Goal: Use online tool/utility: Utilize a website feature to perform a specific function

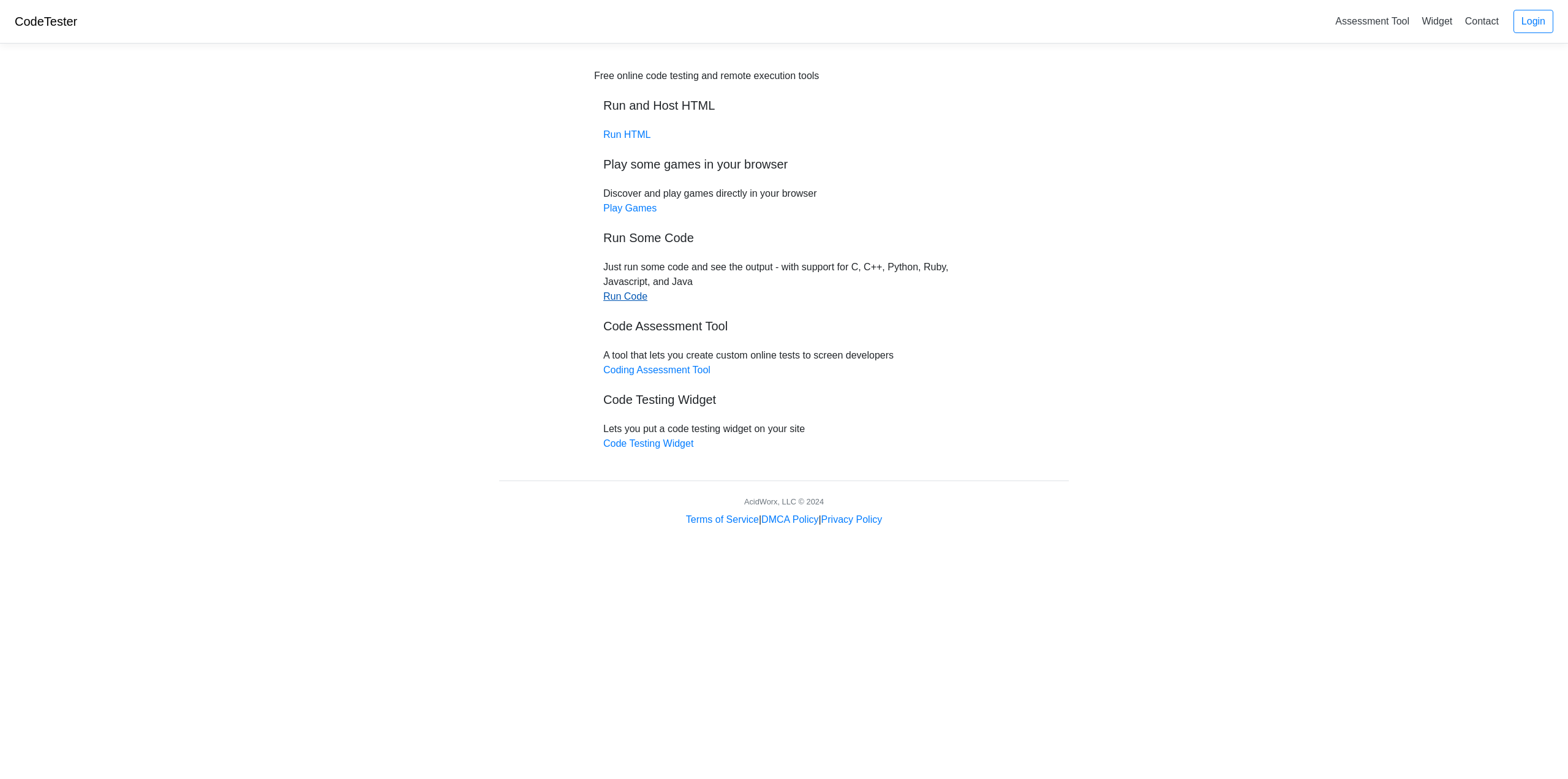
click at [627, 292] on link "Run Code" at bounding box center [625, 296] width 44 height 11
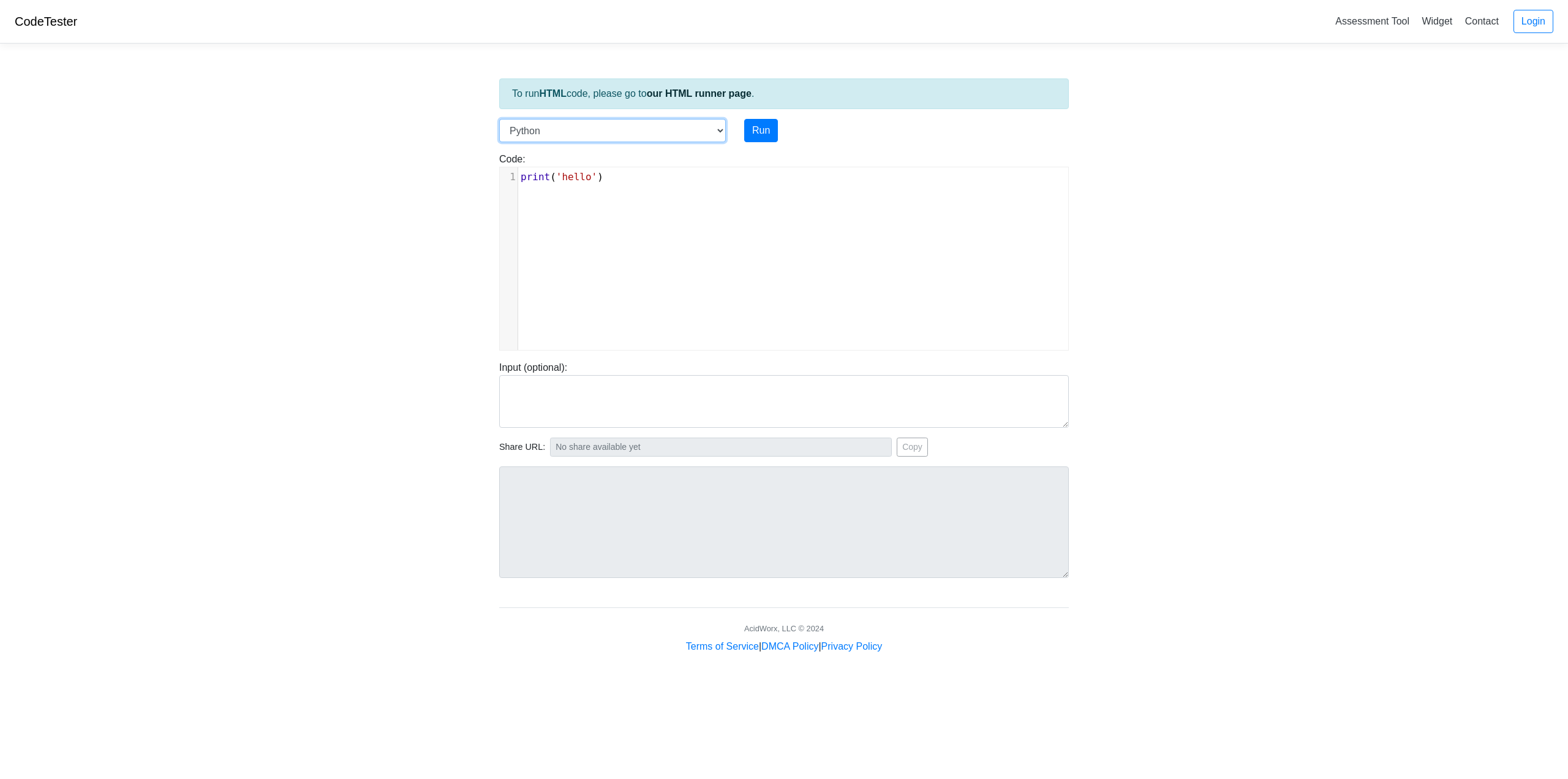
click at [718, 129] on select "C C++ Go Java Javascript Python Ruby" at bounding box center [612, 130] width 227 height 23
select select "java"
click at [499, 119] on select "C C++ Go Java Javascript Python Ruby" at bounding box center [612, 130] width 227 height 23
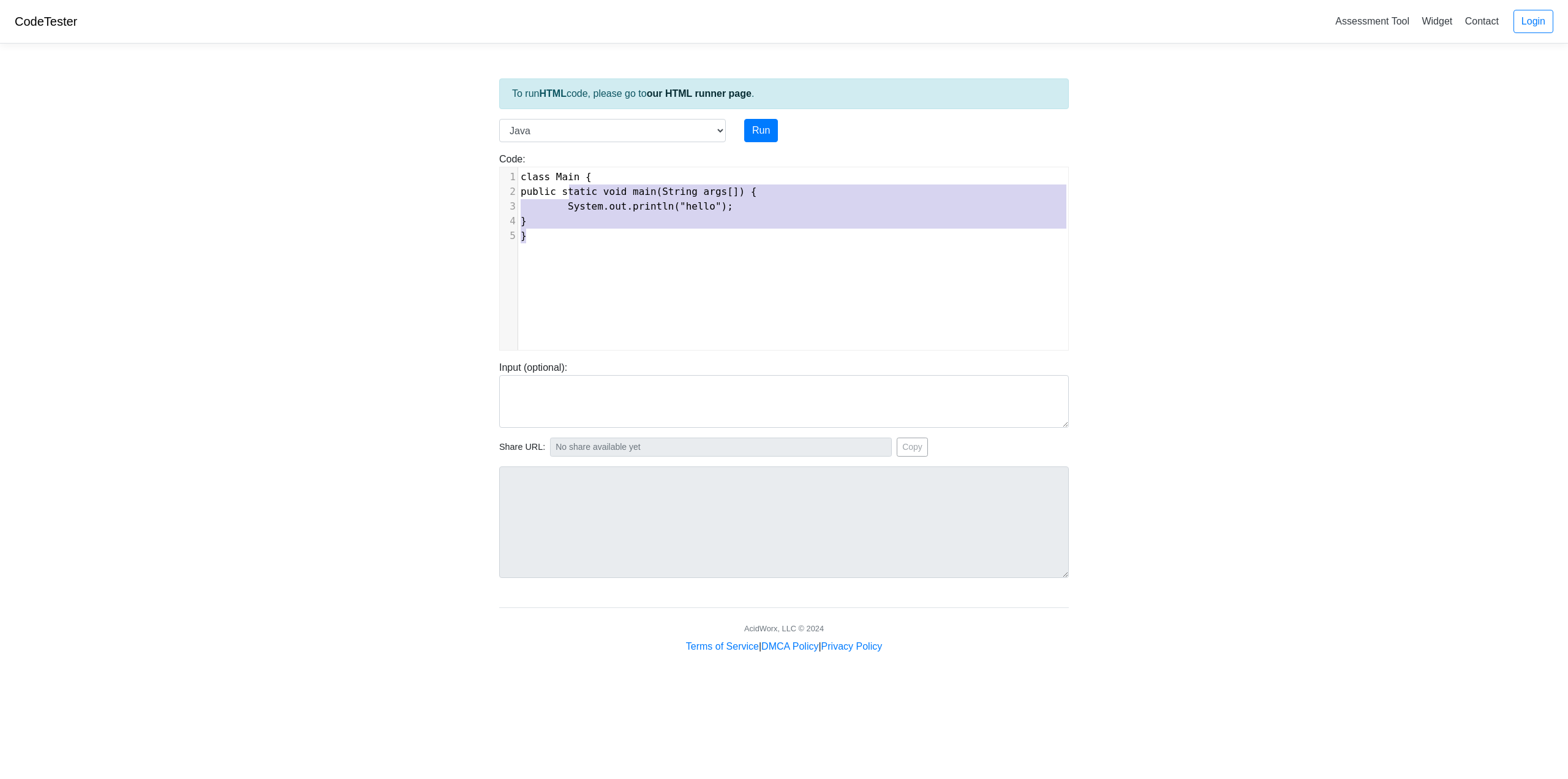
type textarea "class Main { public static void main(String args[]) { System.out.println("hello…"
drag, startPoint x: 587, startPoint y: 240, endPoint x: 517, endPoint y: 178, distance: 93.5
click at [518, 178] on div "1 class Main { 2 public static void main(String args[]) { 3 System.out.println(…" at bounding box center [798, 206] width 560 height 73
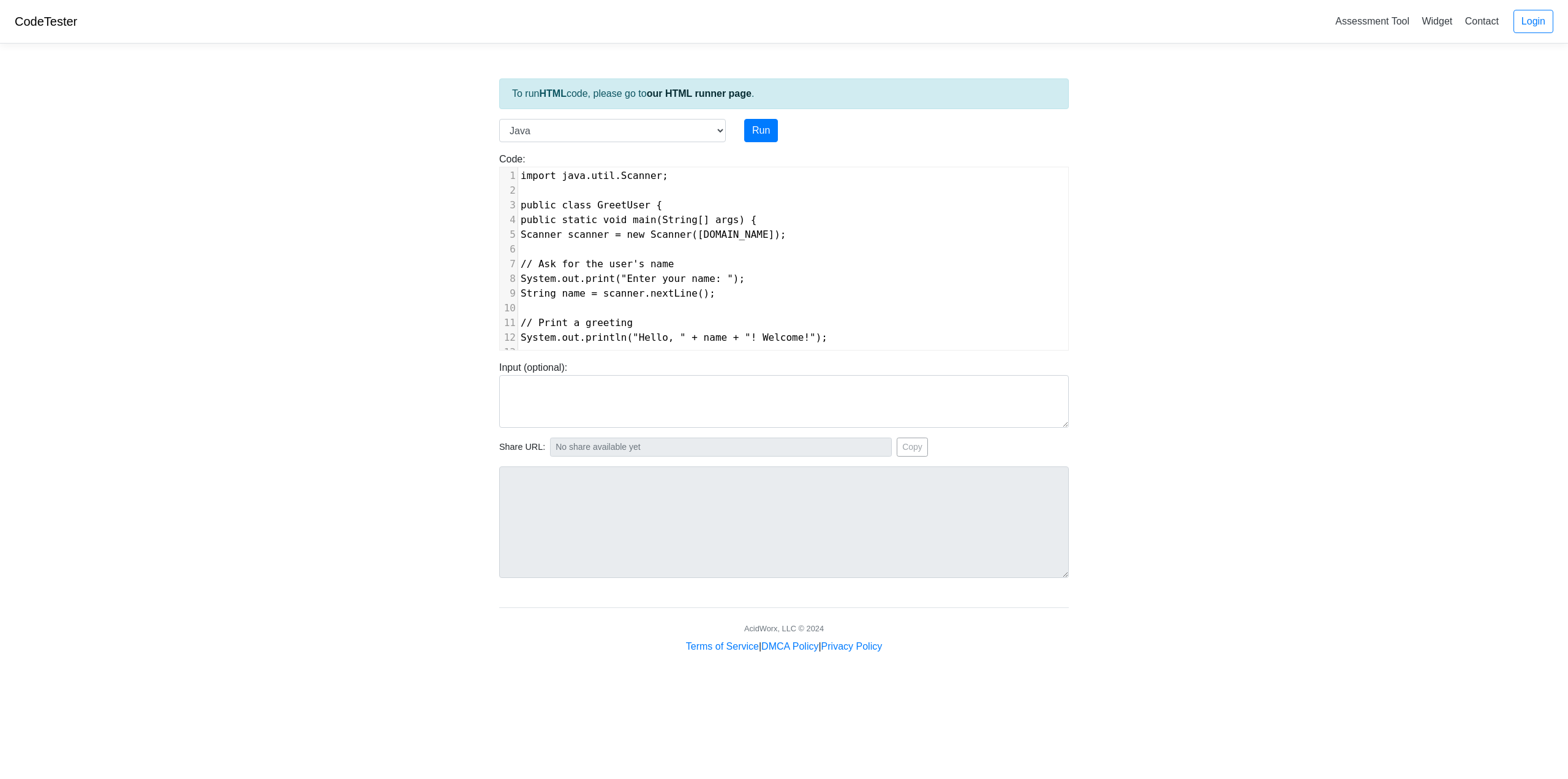
scroll to position [0, 0]
click at [766, 129] on button "Run" at bounding box center [760, 130] width 33 height 23
type input "[URL][DOMAIN_NAME]"
type textarea "Submission status: Compilation Error Compile Output: Main.java:3: error: class …"
type textarea "import java.util.Scanner;"
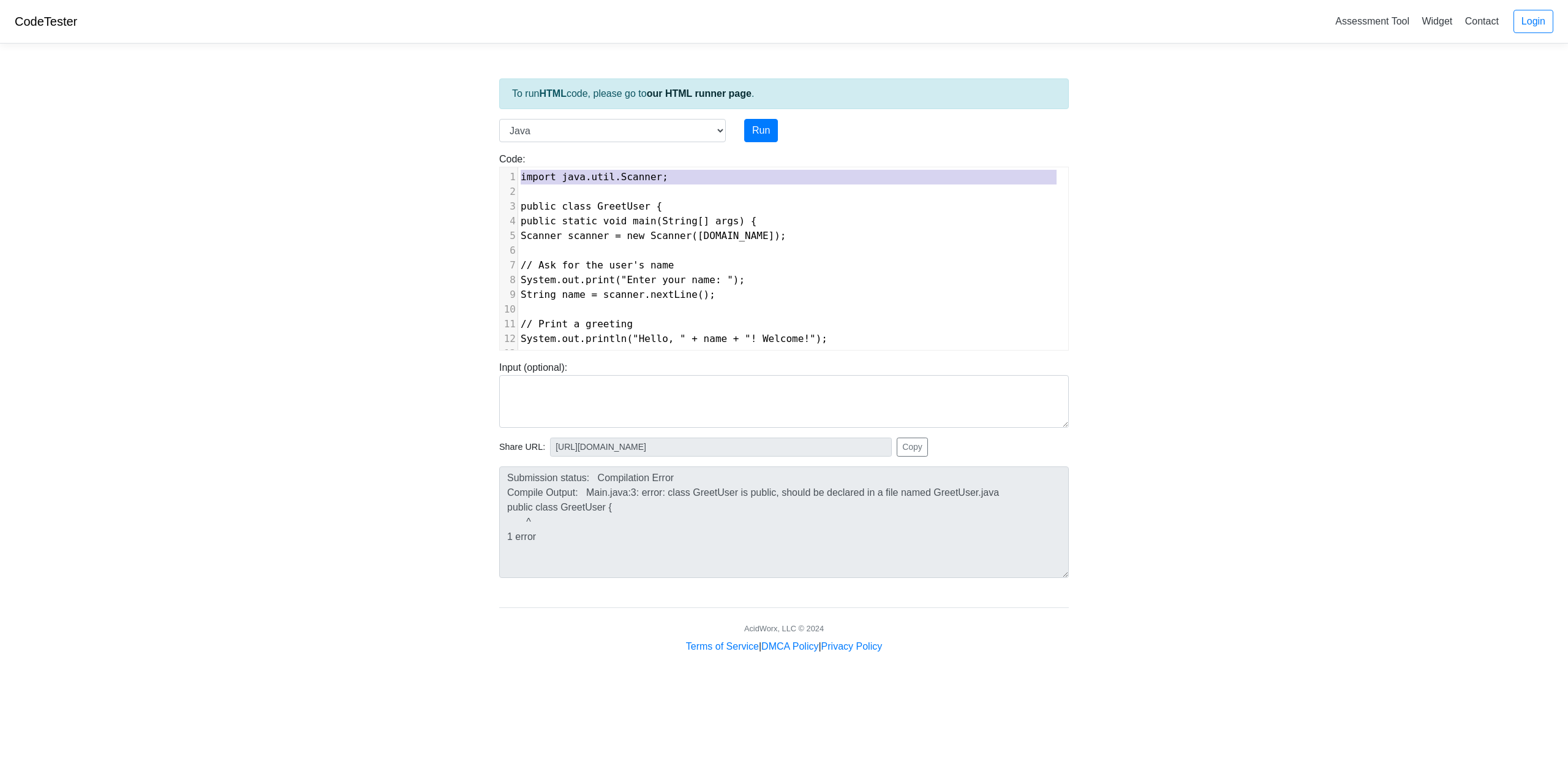
drag, startPoint x: 519, startPoint y: 175, endPoint x: 538, endPoint y: 193, distance: 26.2
click at [538, 193] on div "1 import java.util.Scanner; 2 ​ 3 public class GreetUser { 4 public static void…" at bounding box center [793, 295] width 550 height 250
click at [720, 127] on select "C C++ Go Java Javascript Python Ruby" at bounding box center [612, 130] width 227 height 23
select select "python"
click at [499, 119] on select "C C++ Go Java Javascript Python Ruby" at bounding box center [612, 130] width 227 height 23
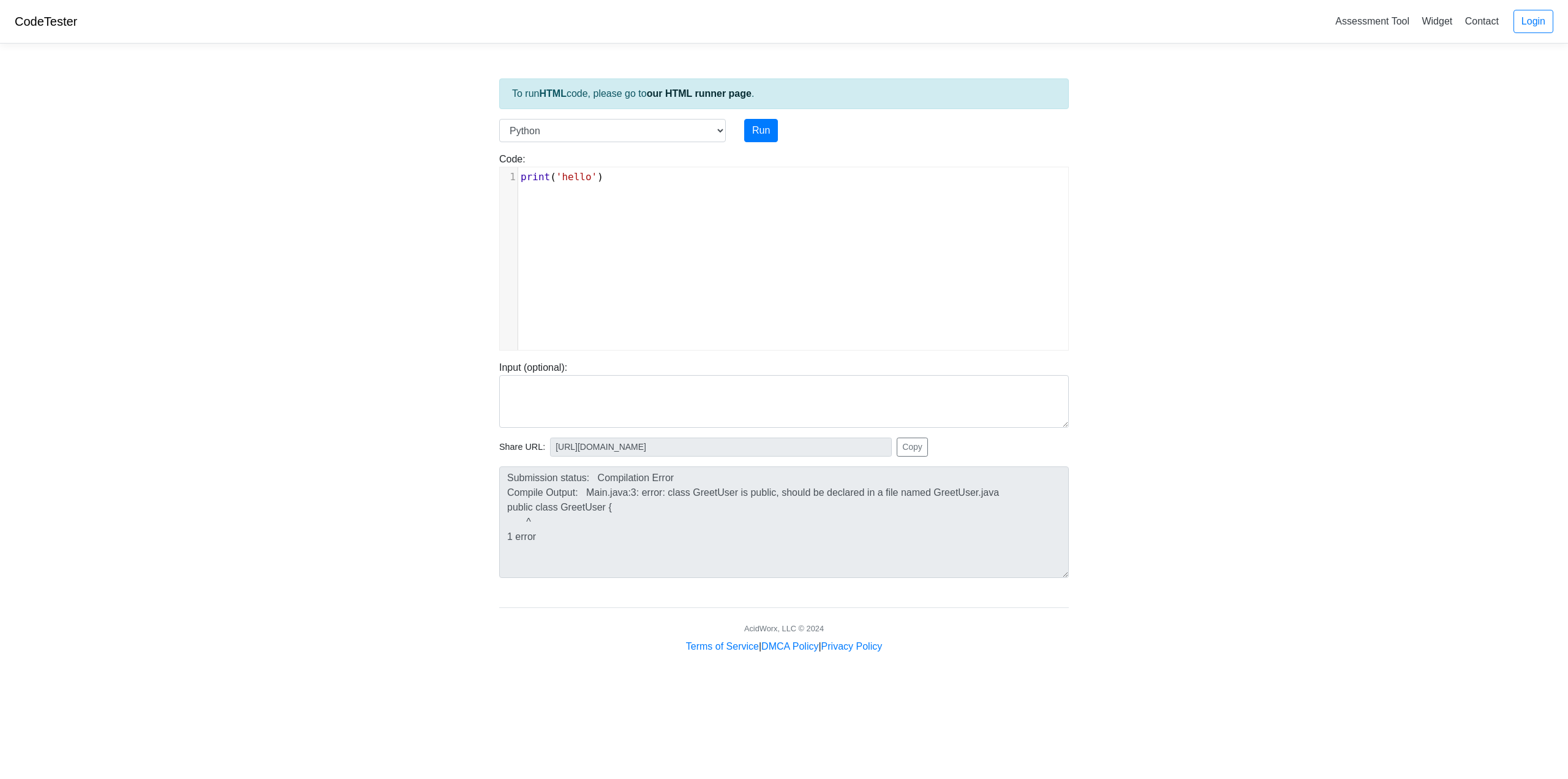
scroll to position [5, 0]
click at [533, 188] on div "xxxxxxxxxx 1 print ( 'hello' )" at bounding box center [793, 267] width 587 height 201
drag, startPoint x: 676, startPoint y: 192, endPoint x: 597, endPoint y: 192, distance: 79.0
click at [598, 192] on span ""Enter your name: "" at bounding box center [654, 191] width 112 height 11
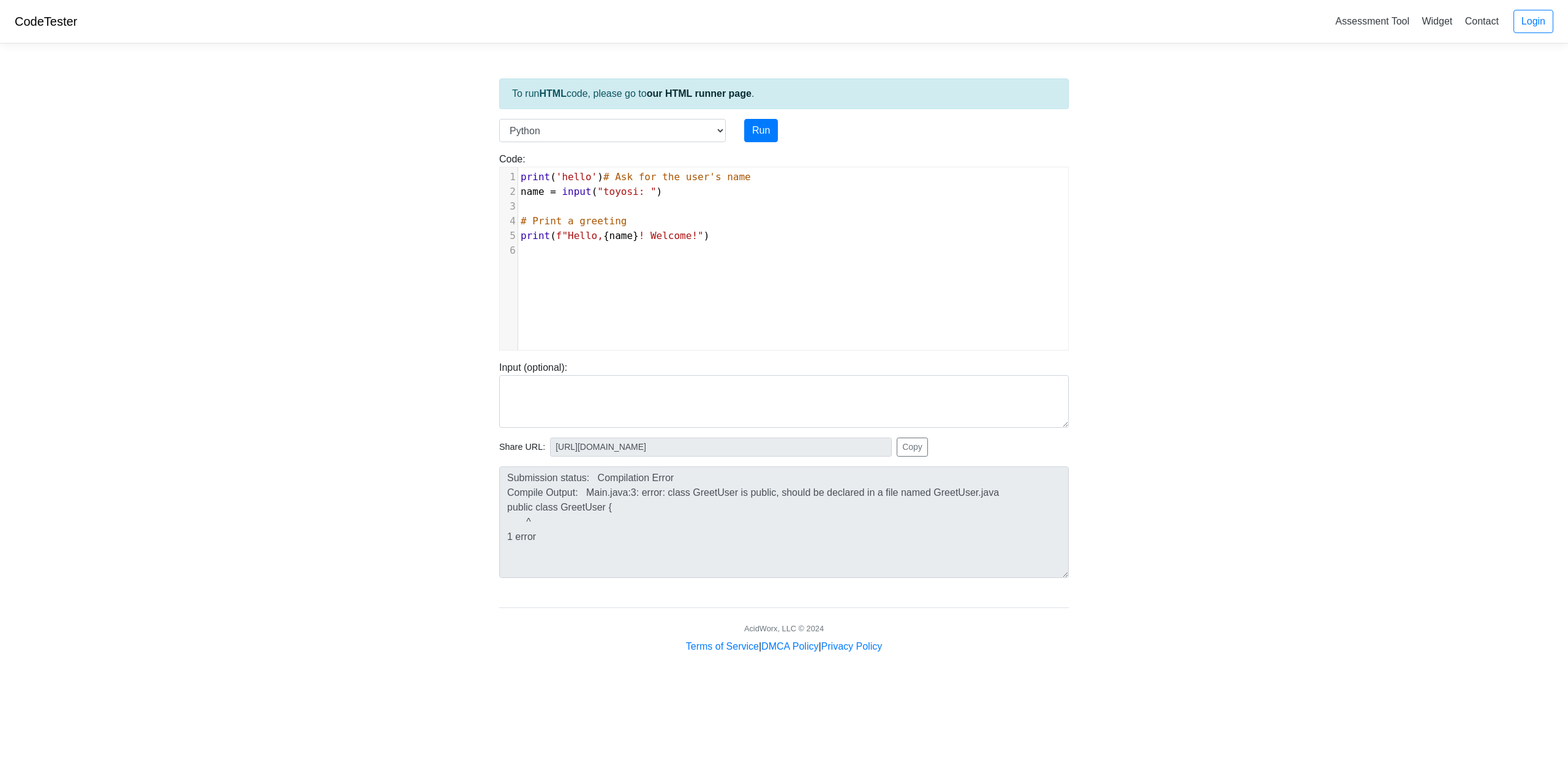
type textarea "toyosi"
type textarea "[PERSON_NAME]('hello')# Ask for the user's name"
drag, startPoint x: 740, startPoint y: 180, endPoint x: 527, endPoint y: 170, distance: 213.2
click at [527, 170] on pre "print ( 'hello' ) # Ask for the user's name" at bounding box center [798, 177] width 560 height 15
click at [759, 132] on button "Run" at bounding box center [760, 130] width 33 height 23
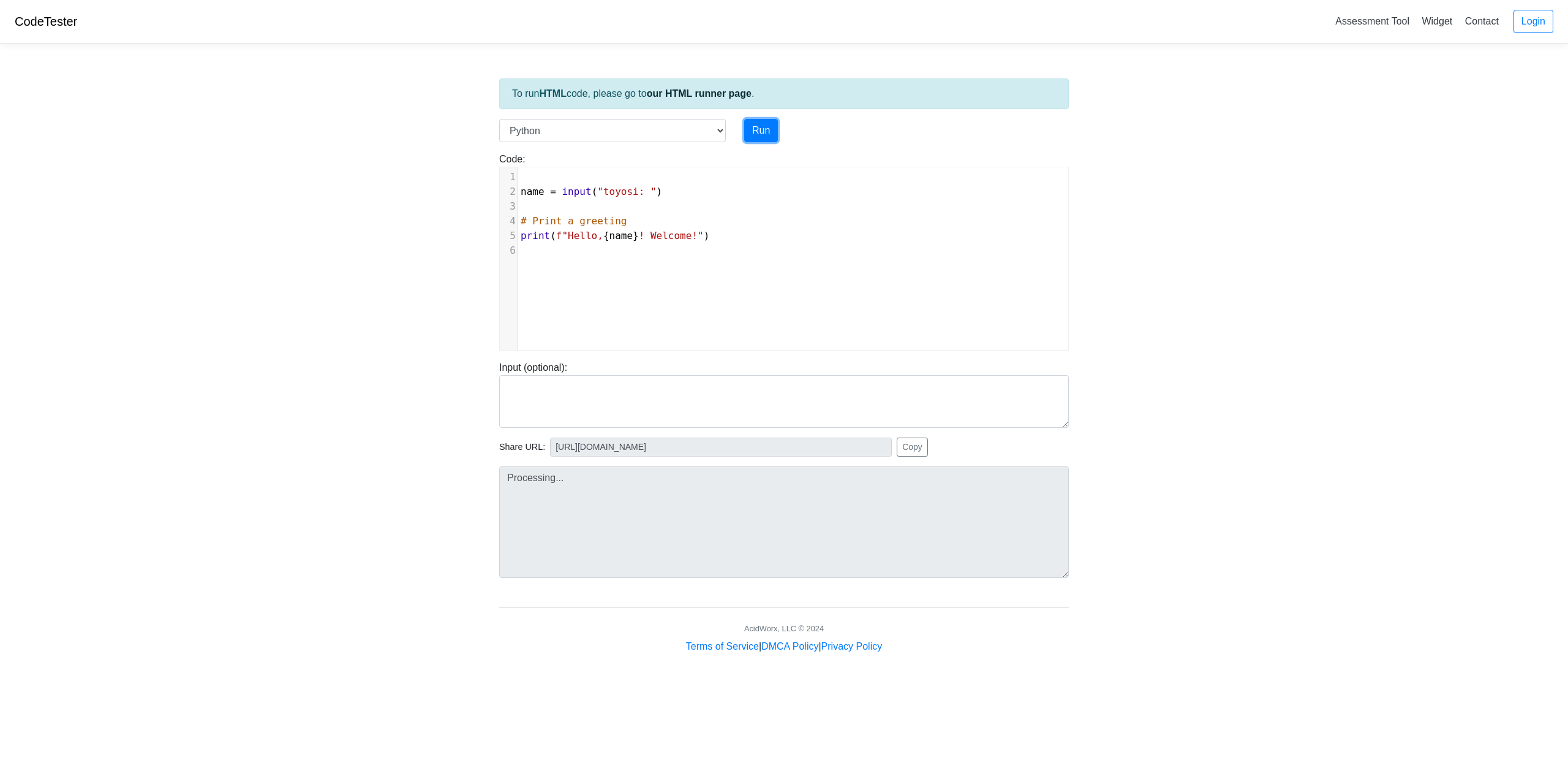
type input "[URL][DOMAIN_NAME]"
type textarea "Submission status: Runtime Error (NZEC) Stdout: toyosi: Stderr: Traceback (most…"
click at [531, 179] on pre "​" at bounding box center [798, 177] width 560 height 15
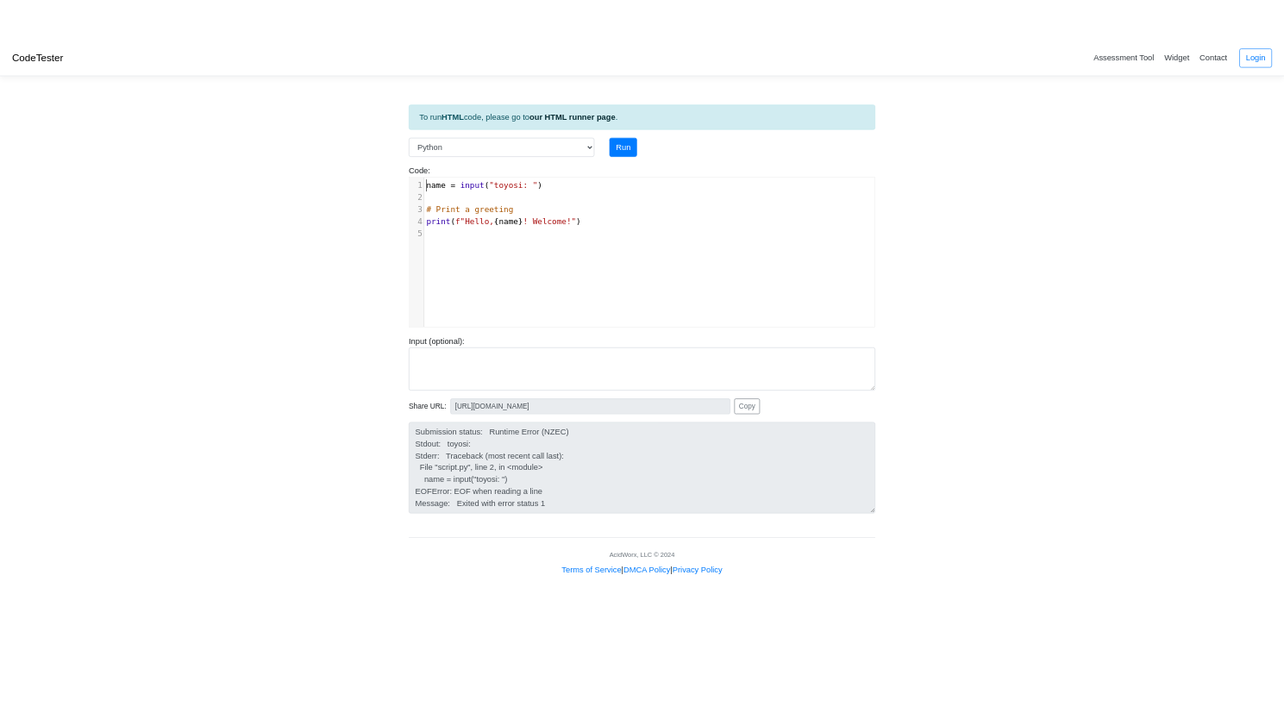
scroll to position [0, 0]
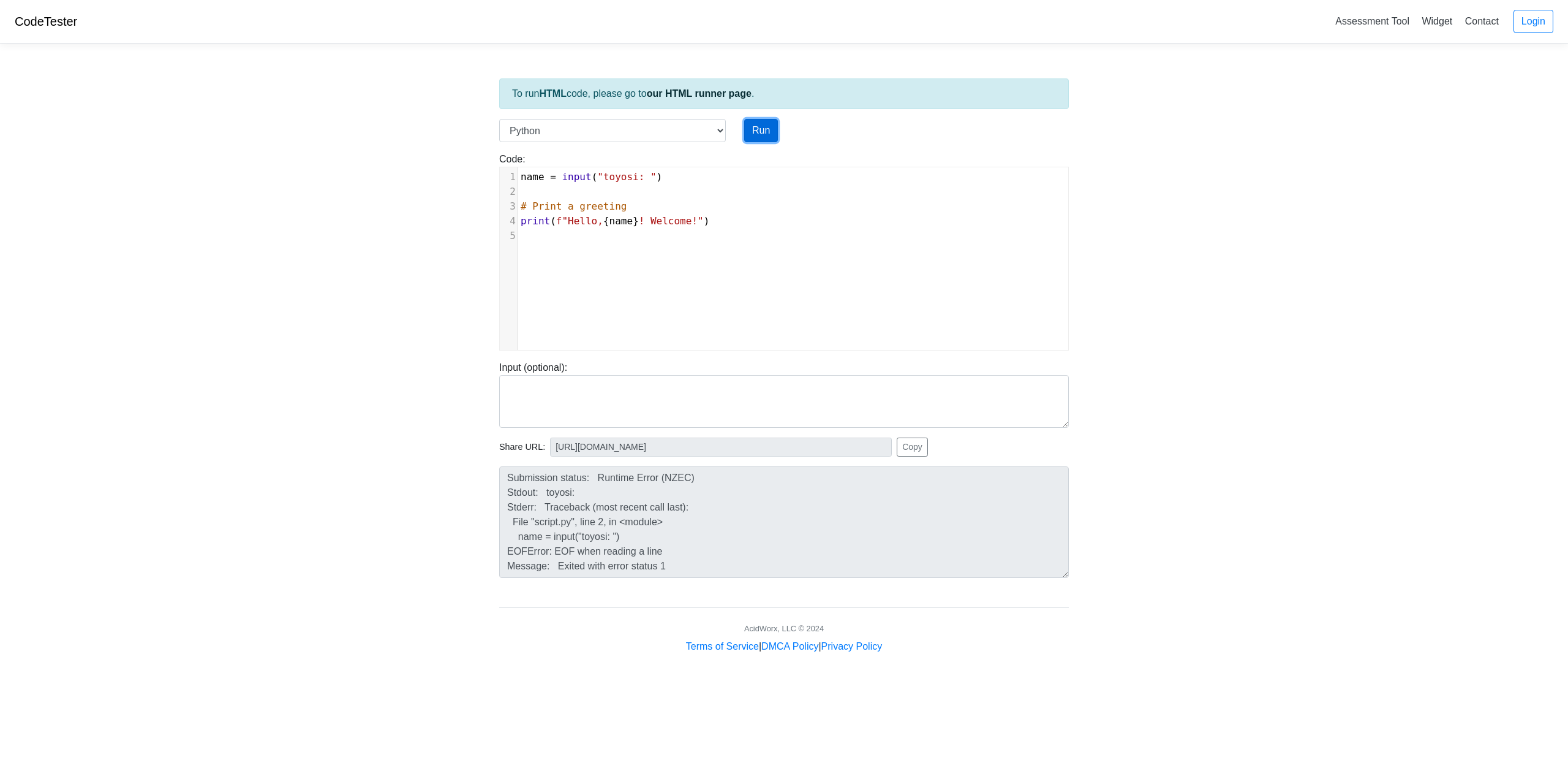
click at [757, 126] on button "Run" at bounding box center [760, 130] width 33 height 23
type input "[URL][DOMAIN_NAME]"
type textarea "Submission status: Runtime Error (NZEC) Stdout: toyosi: Stderr: Traceback (most…"
click at [756, 131] on button "Run" at bounding box center [760, 130] width 33 height 23
type input "[URL][DOMAIN_NAME]"
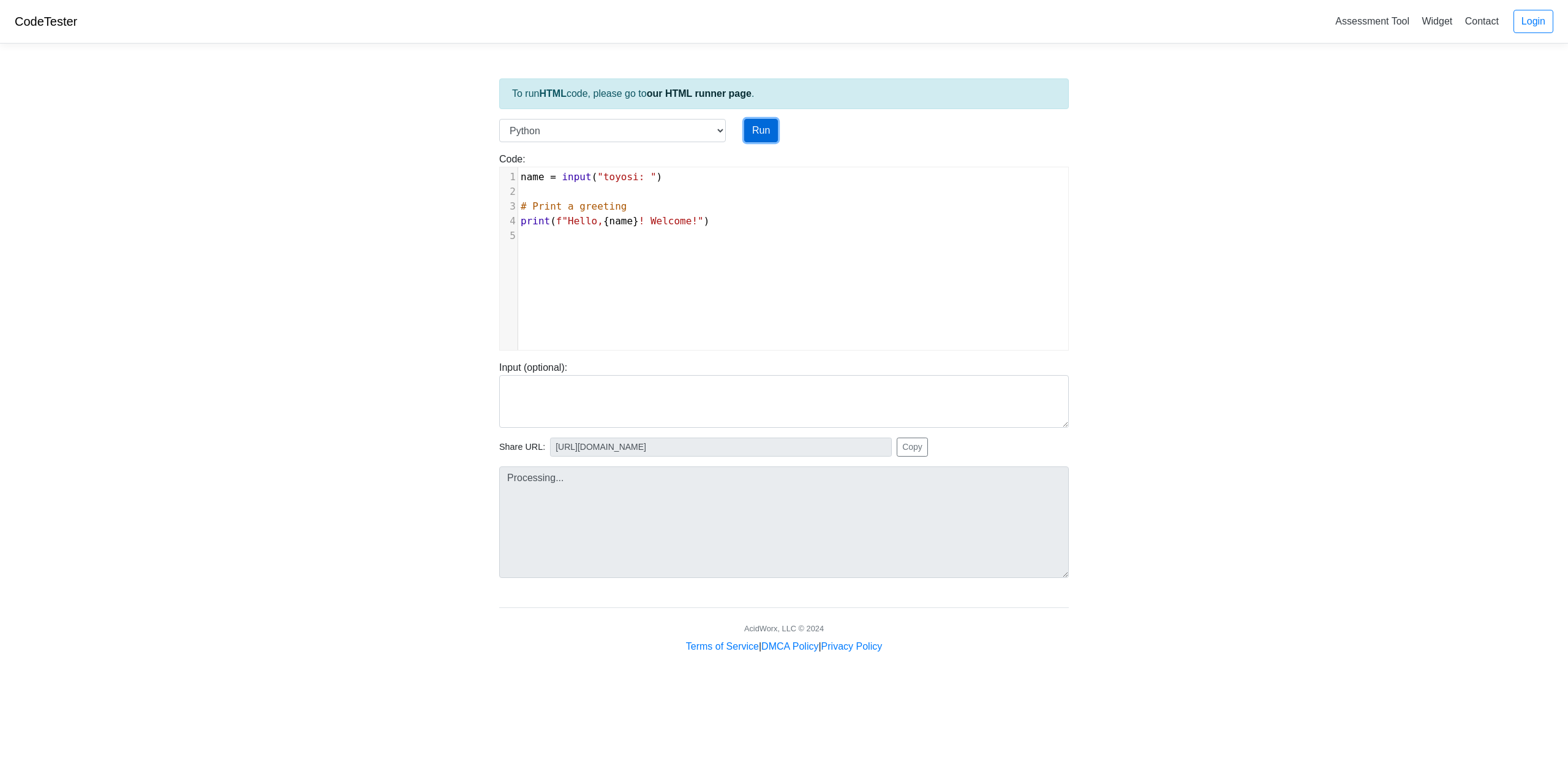
type textarea "Submission status: Runtime Error (NZEC) Stdout: toyosi: Stderr: Traceback (most…"
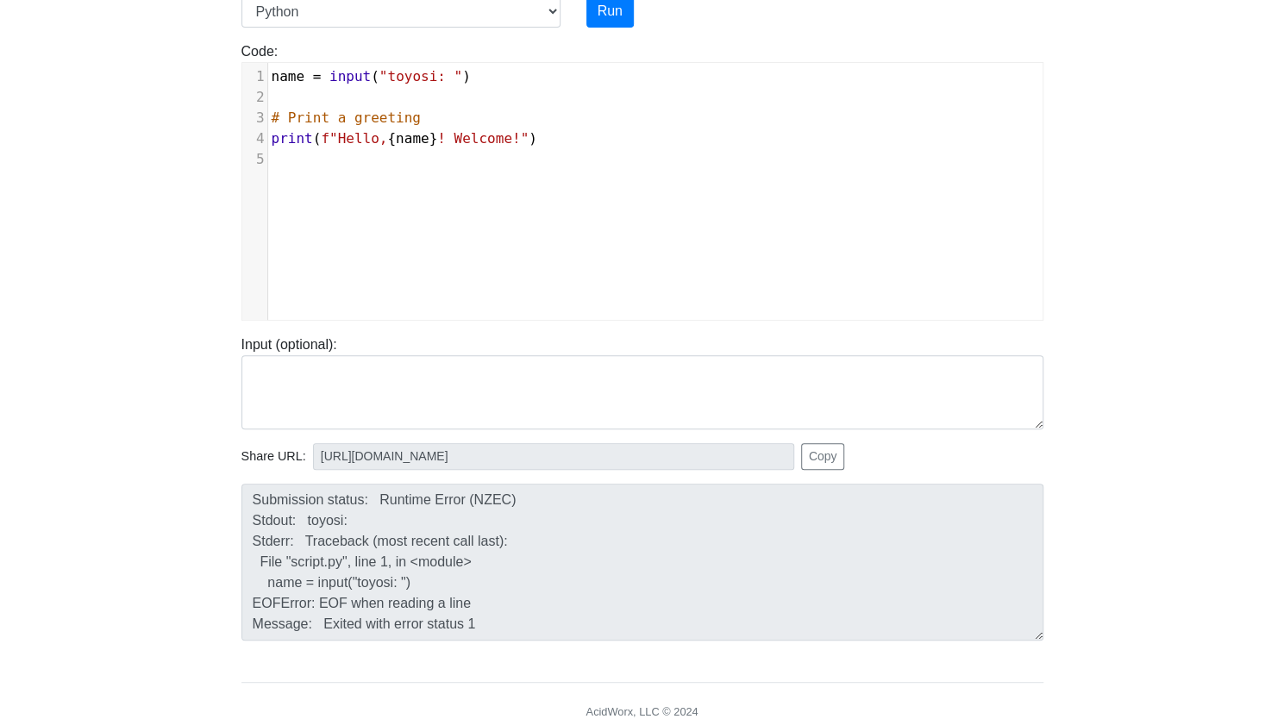
scroll to position [86, 0]
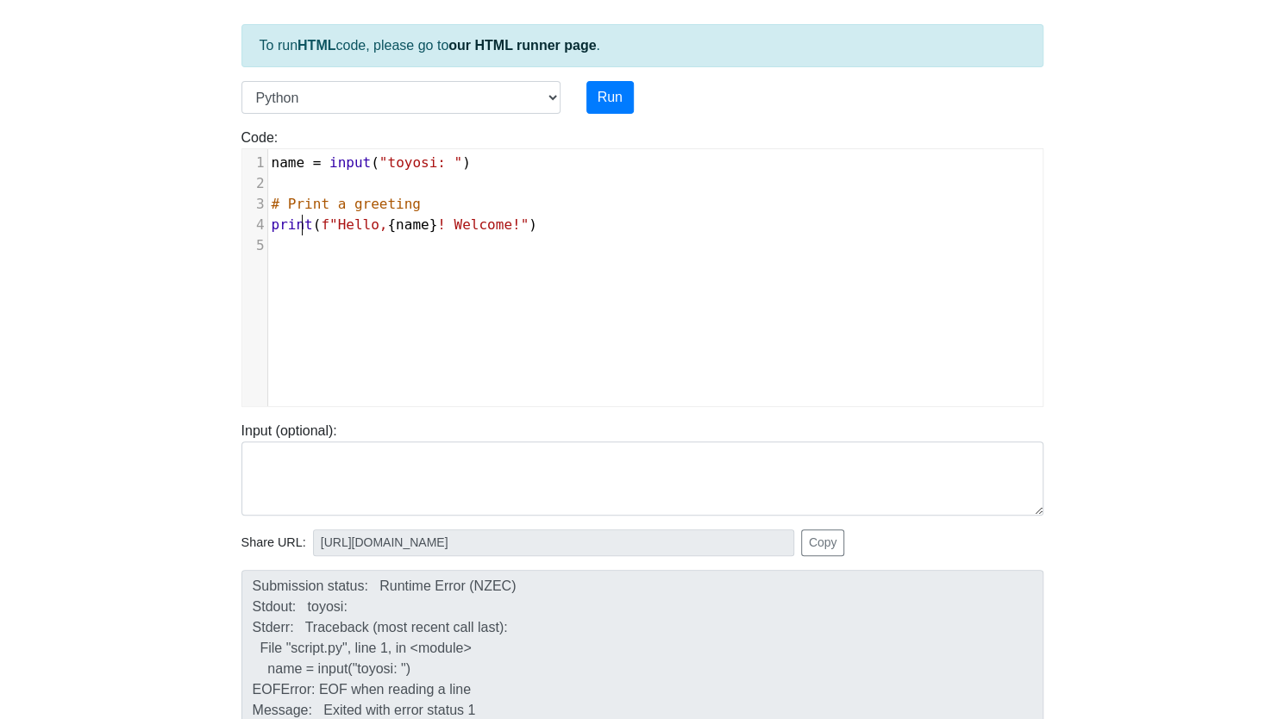
click at [303, 227] on span "print" at bounding box center [292, 224] width 41 height 16
type textarea "f"
click at [329, 221] on span "f"Hello," at bounding box center [362, 224] width 66 height 16
click at [421, 222] on span ""Hello, {name}! Welcome!"" at bounding box center [433, 224] width 208 height 16
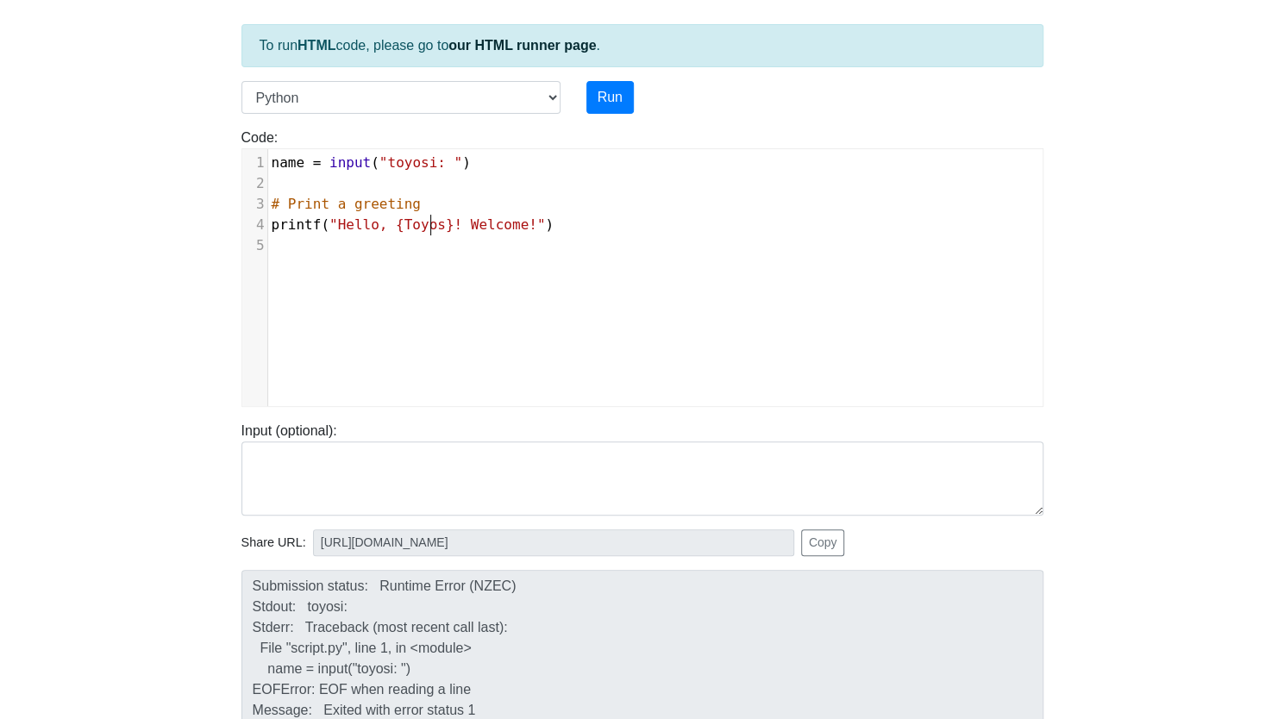
type textarea "Toyosi"
click at [434, 156] on span ""toyosi: "" at bounding box center [420, 162] width 83 height 16
click at [610, 89] on button "Run" at bounding box center [609, 97] width 47 height 33
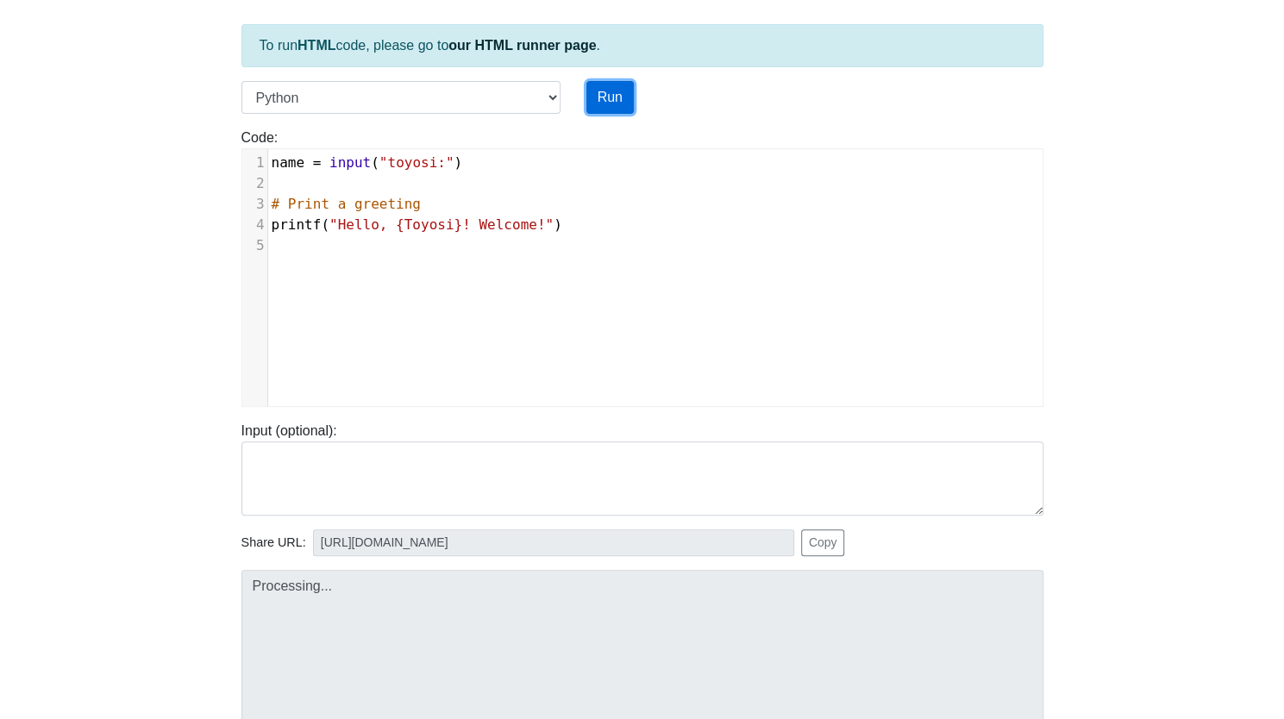
type input "[URL][DOMAIN_NAME]"
type textarea "Submission status: Runtime Error (NZEC) Stdout: toyosi: Stderr: Traceback (most…"
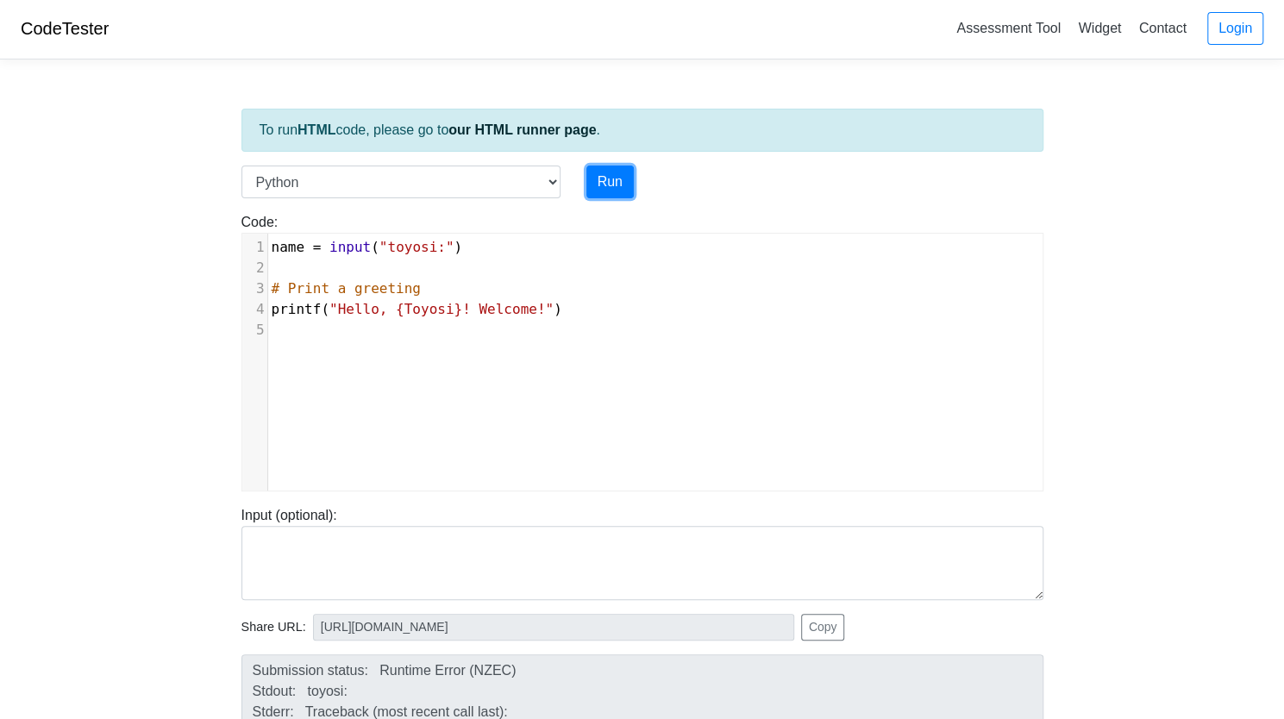
scroll to position [0, 0]
